Goal: Task Accomplishment & Management: Manage account settings

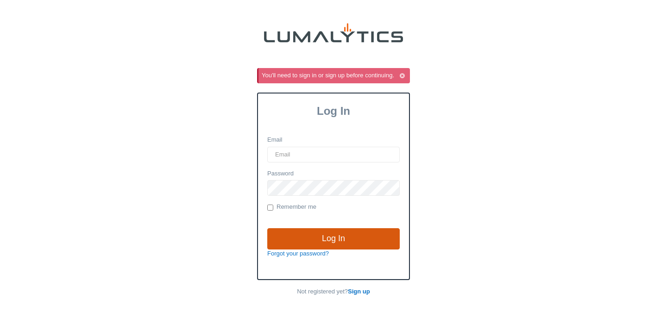
type input "[PERSON_NAME][EMAIL_ADDRESS][DOMAIN_NAME]"
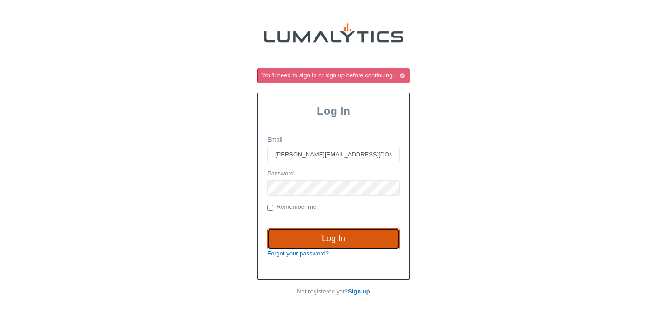
click at [348, 236] on input "Log In" at bounding box center [333, 238] width 132 height 21
